Goal: Task Accomplishment & Management: Manage account settings

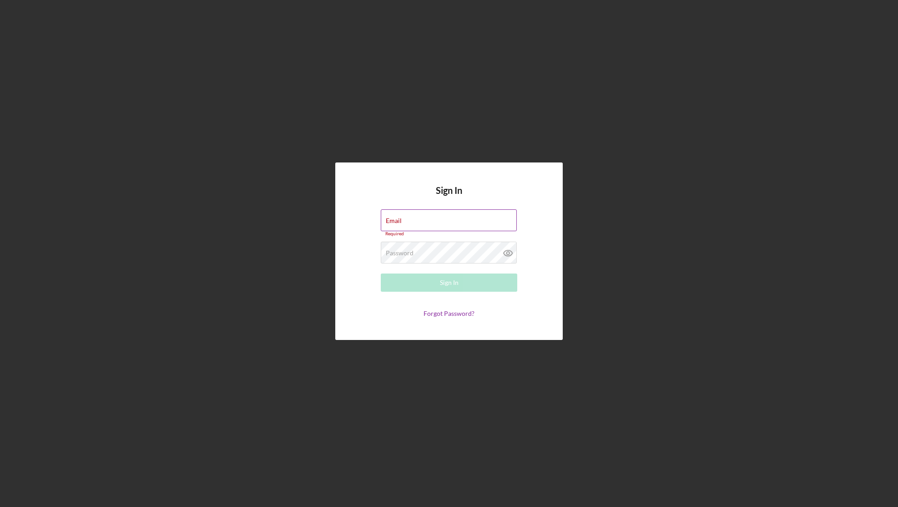
type input "[PERSON_NAME][EMAIL_ADDRESS][DOMAIN_NAME]"
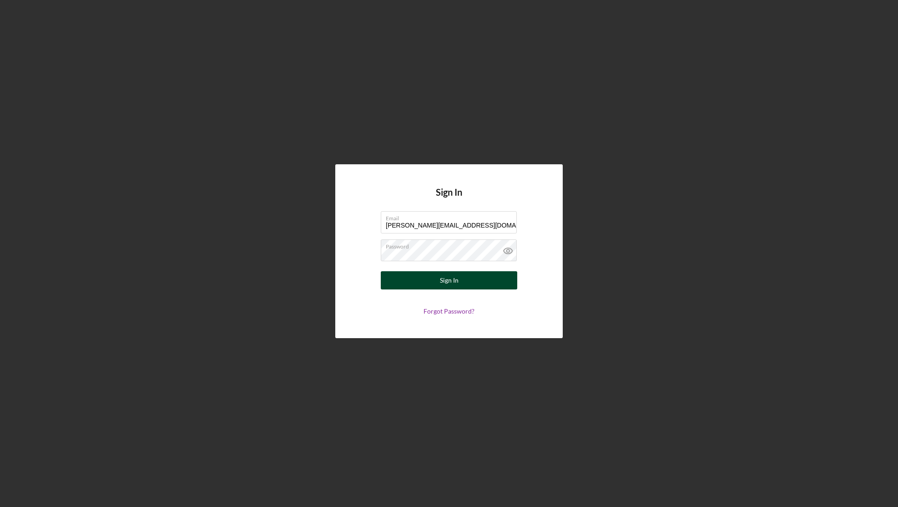
click at [472, 284] on button "Sign In" at bounding box center [449, 280] width 136 height 18
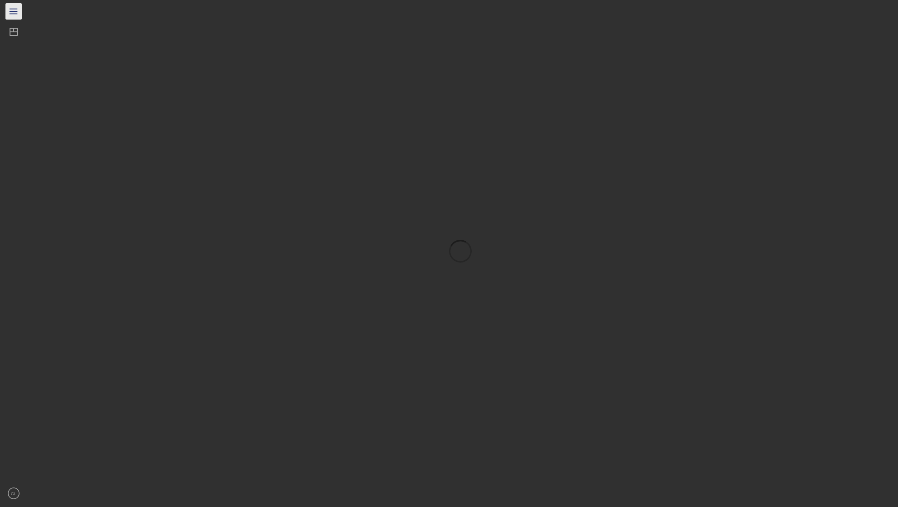
click at [11, 10] on icon "Icon/Menu" at bounding box center [14, 11] width 20 height 20
click at [35, 30] on div "Dashboard" at bounding box center [42, 33] width 31 height 20
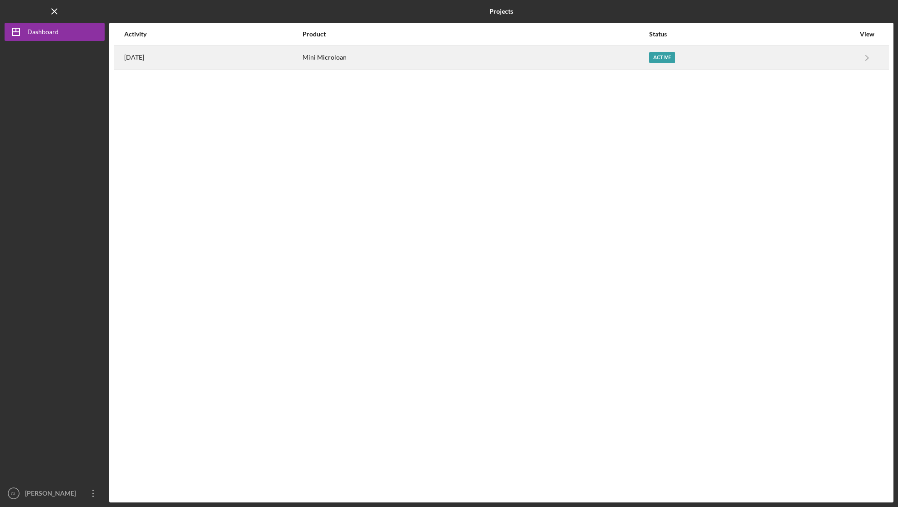
click at [287, 58] on div "[DATE]" at bounding box center [212, 57] width 177 height 23
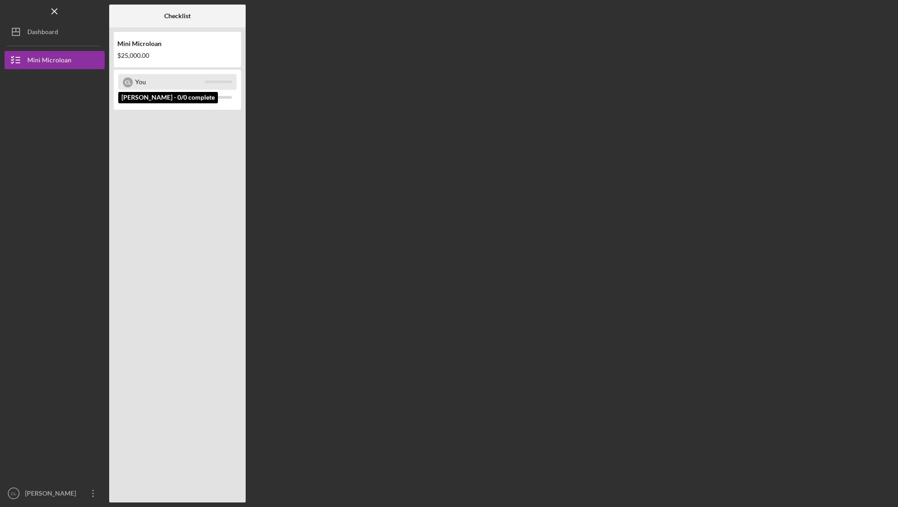
click at [176, 82] on div "You" at bounding box center [170, 81] width 70 height 15
click at [183, 79] on div "You" at bounding box center [170, 81] width 70 height 15
